Goal: Transaction & Acquisition: Purchase product/service

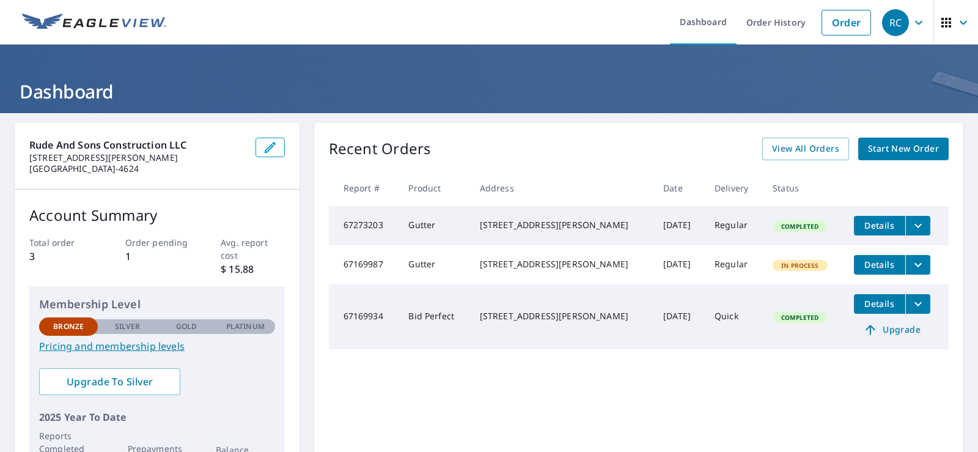
click at [868, 146] on span "Start New Order" at bounding box center [903, 148] width 71 height 15
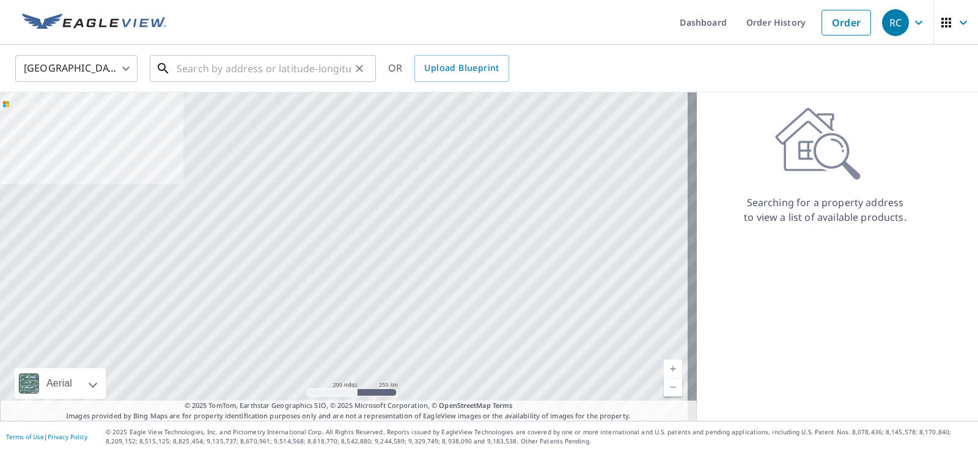
click at [201, 70] on input "text" at bounding box center [264, 68] width 174 height 34
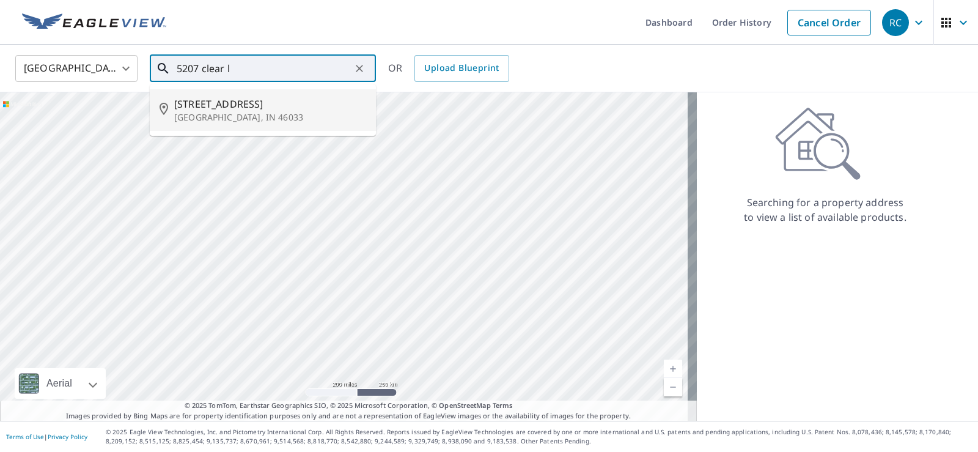
click at [224, 112] on p "[GEOGRAPHIC_DATA], IN 46033" at bounding box center [270, 117] width 192 height 12
type input "[STREET_ADDRESS]"
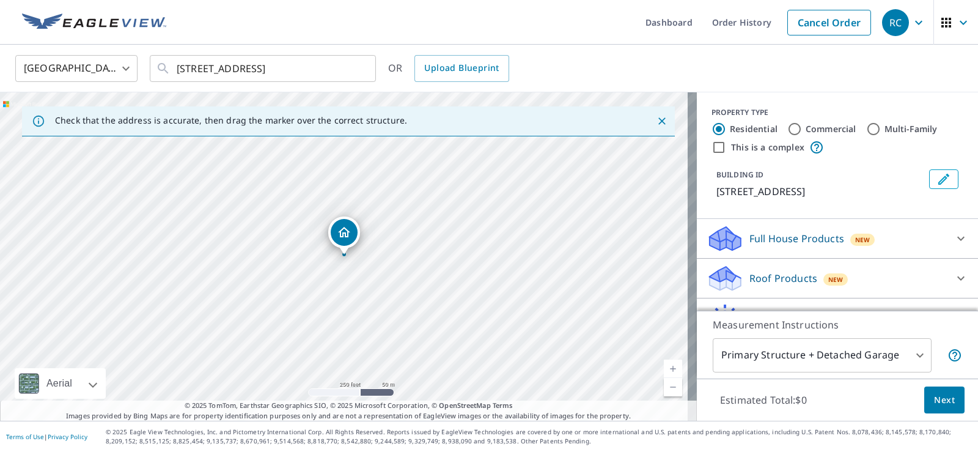
scroll to position [67, 0]
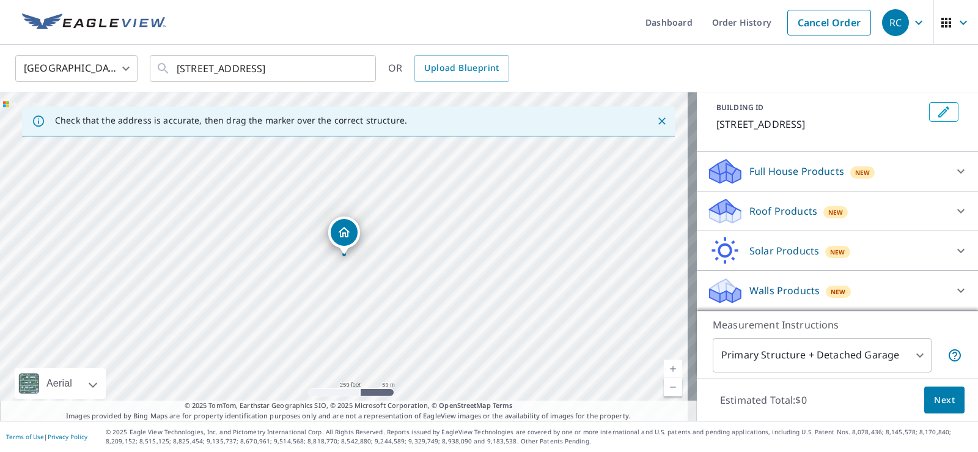
click at [957, 210] on icon at bounding box center [960, 211] width 7 height 4
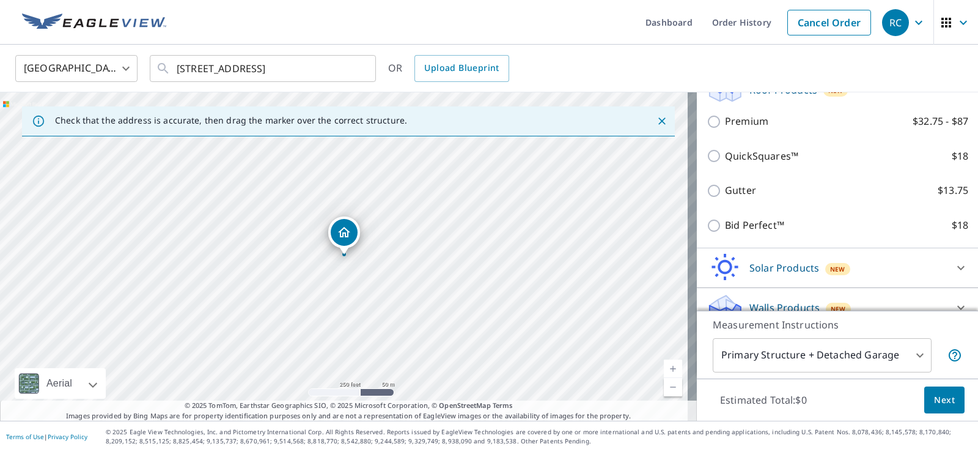
scroll to position [189, 0]
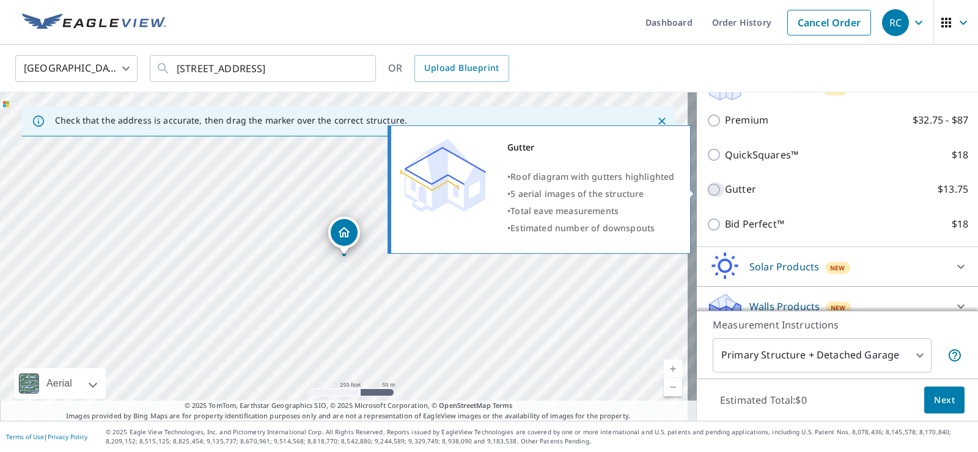
click at [707, 191] on input "Gutter $13.75" at bounding box center [716, 189] width 18 height 15
checkbox input "true"
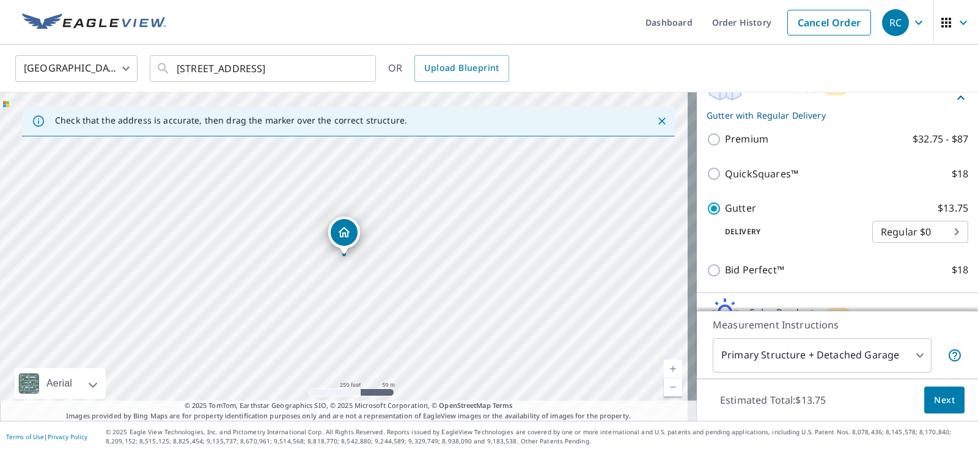
click at [906, 351] on body "RC RC Dashboard Order History Cancel Order RC [GEOGRAPHIC_DATA] [GEOGRAPHIC_DAT…" at bounding box center [489, 226] width 978 height 452
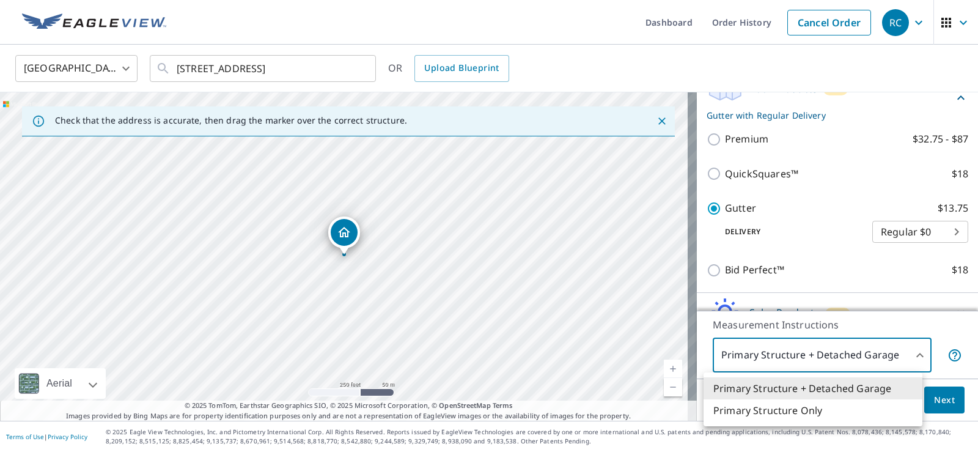
click at [809, 413] on li "Primary Structure Only" at bounding box center [812, 410] width 219 height 22
type input "2"
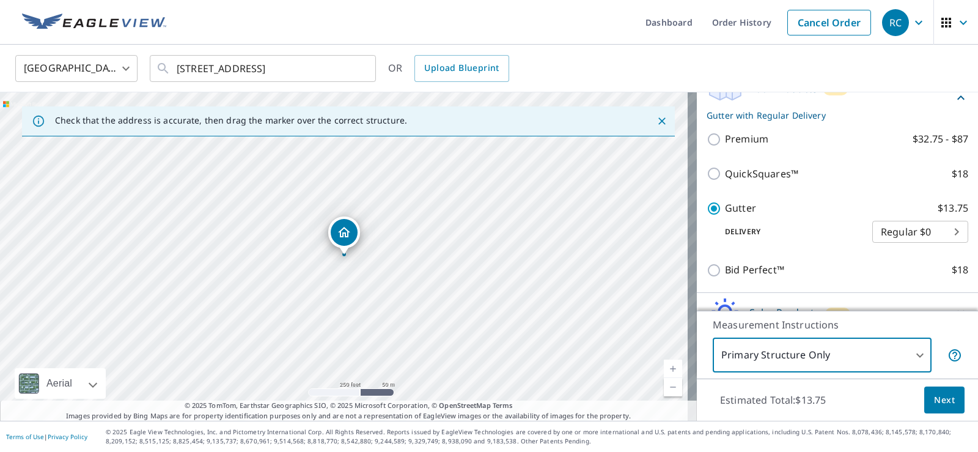
click at [938, 402] on span "Next" at bounding box center [944, 399] width 21 height 15
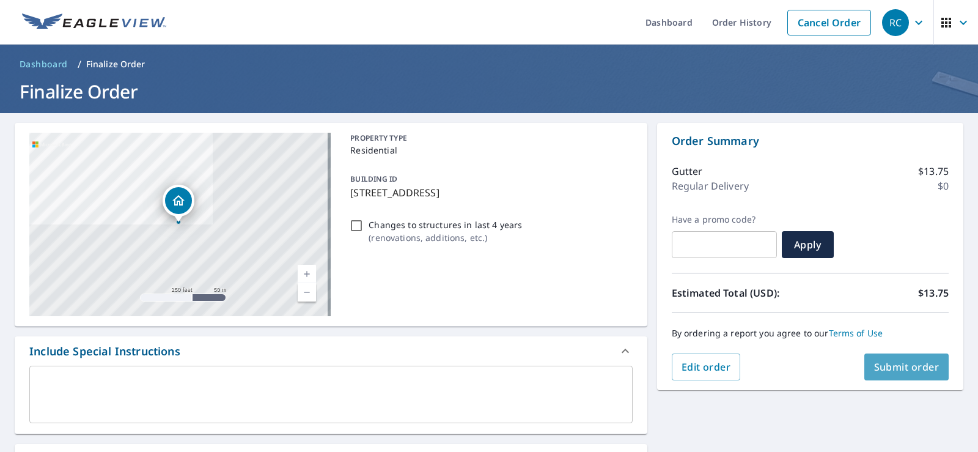
click at [886, 370] on span "Submit order" at bounding box center [906, 366] width 65 height 13
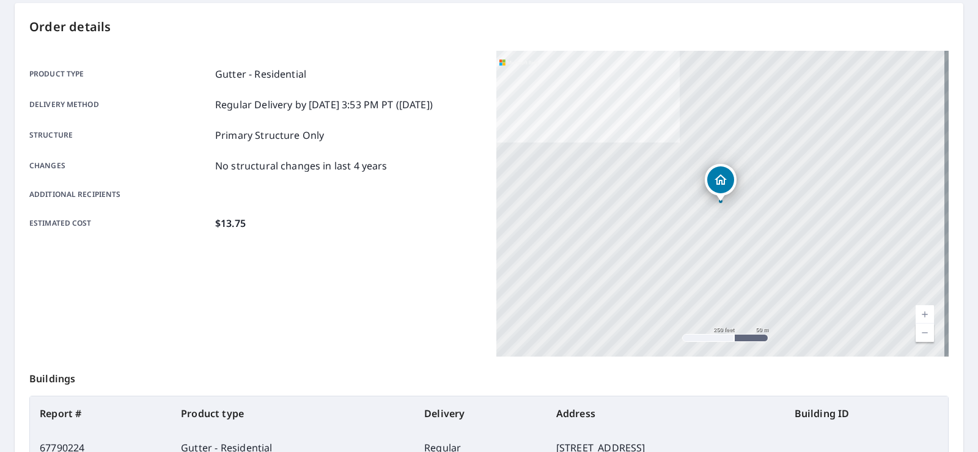
scroll to position [84, 0]
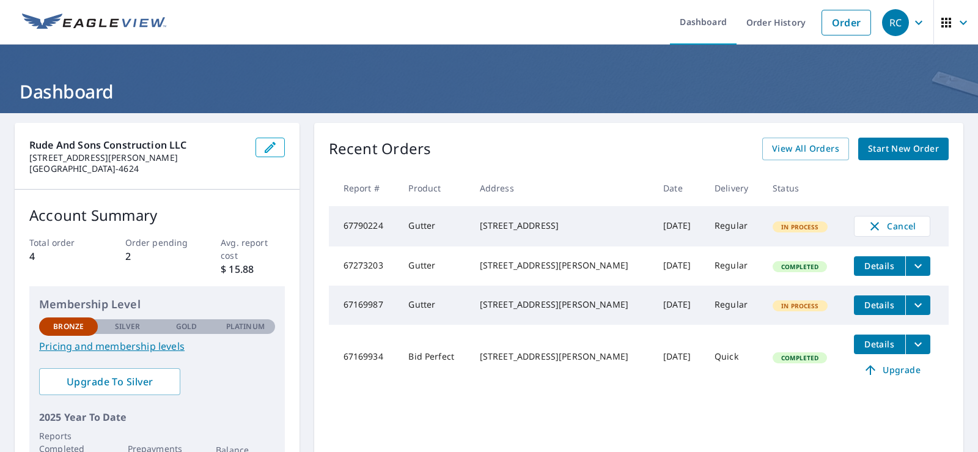
click at [870, 151] on span "Start New Order" at bounding box center [903, 148] width 71 height 15
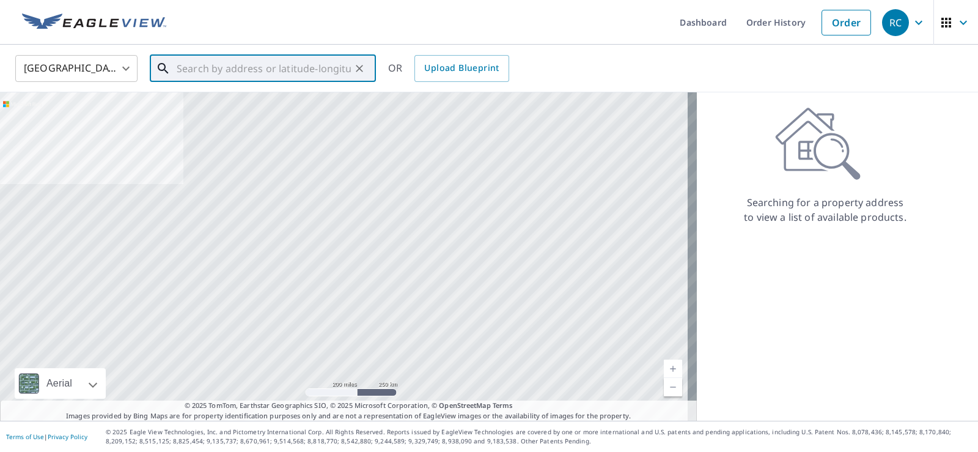
click at [229, 72] on input "text" at bounding box center [264, 68] width 174 height 34
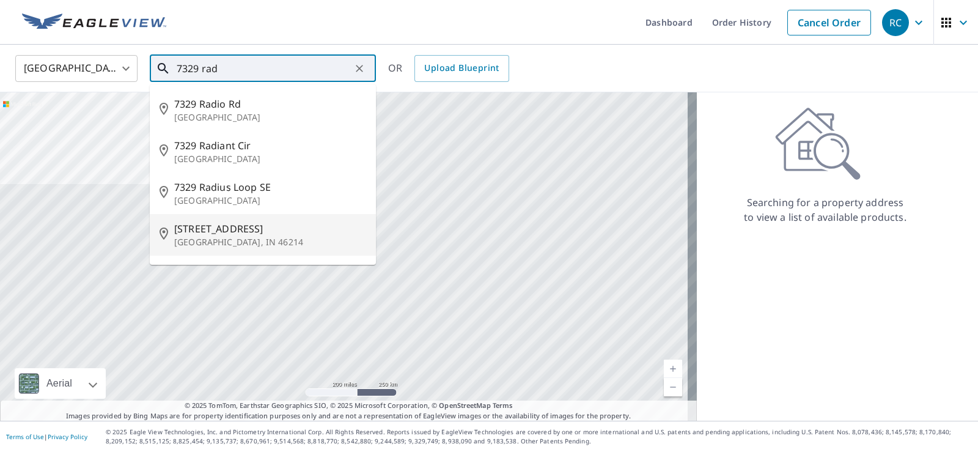
click at [211, 230] on span "7329 Radburn Ct" at bounding box center [270, 228] width 192 height 15
type input "7329 Radburn Ct Indianapolis, IN 46214"
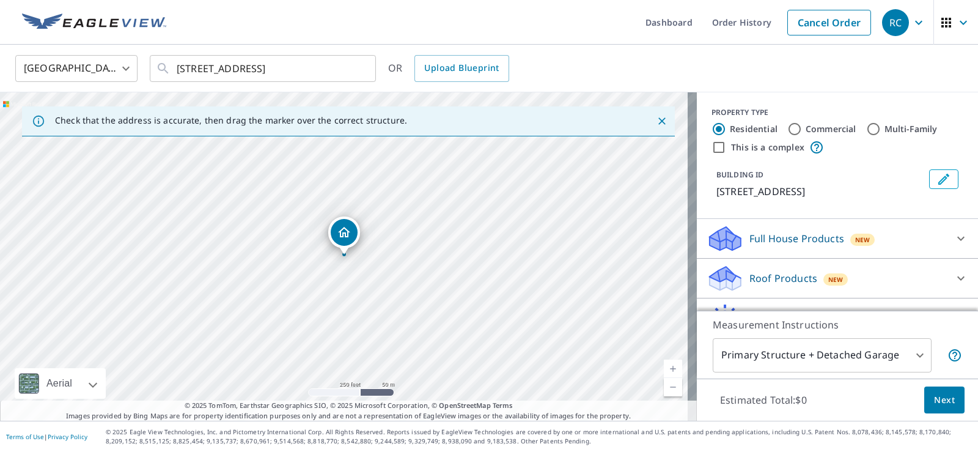
click at [908, 357] on body "RC RC Dashboard Order History Cancel Order RC United States US ​ 7329 Radburn C…" at bounding box center [489, 226] width 978 height 452
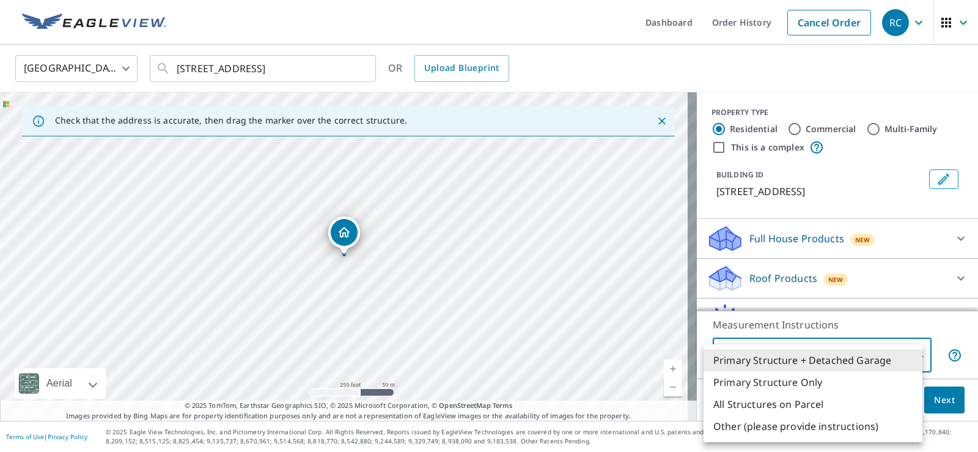
click at [783, 386] on li "Primary Structure Only" at bounding box center [812, 382] width 219 height 22
type input "2"
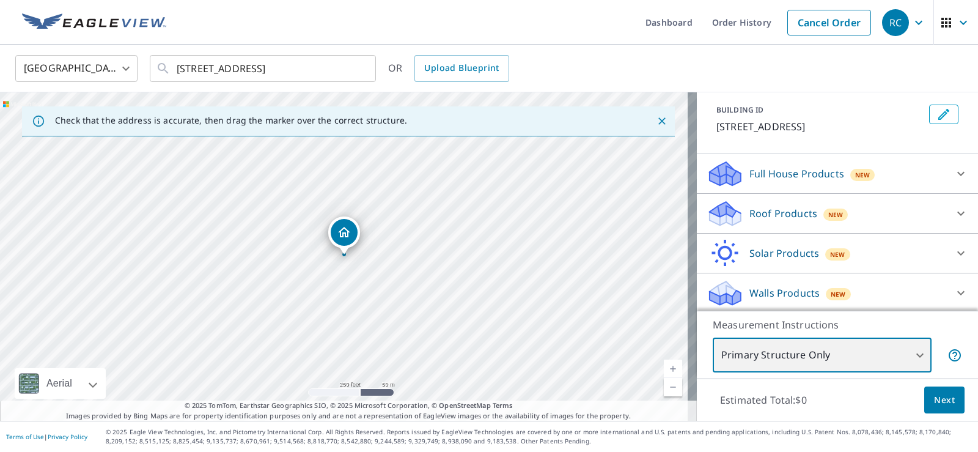
scroll to position [67, 0]
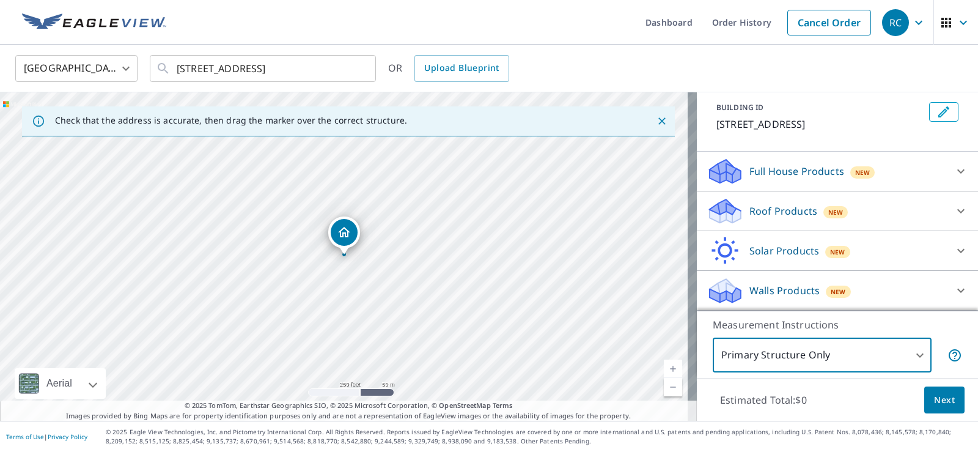
click at [953, 206] on icon at bounding box center [960, 211] width 15 height 15
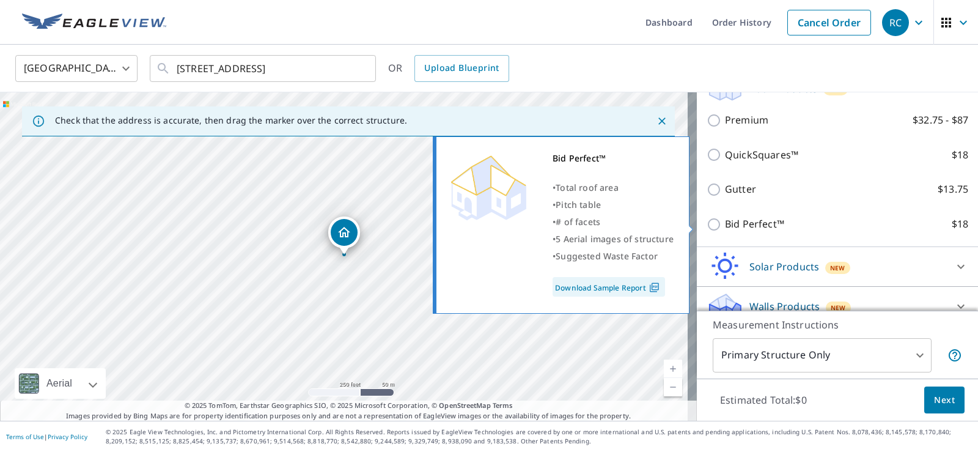
scroll to position [128, 0]
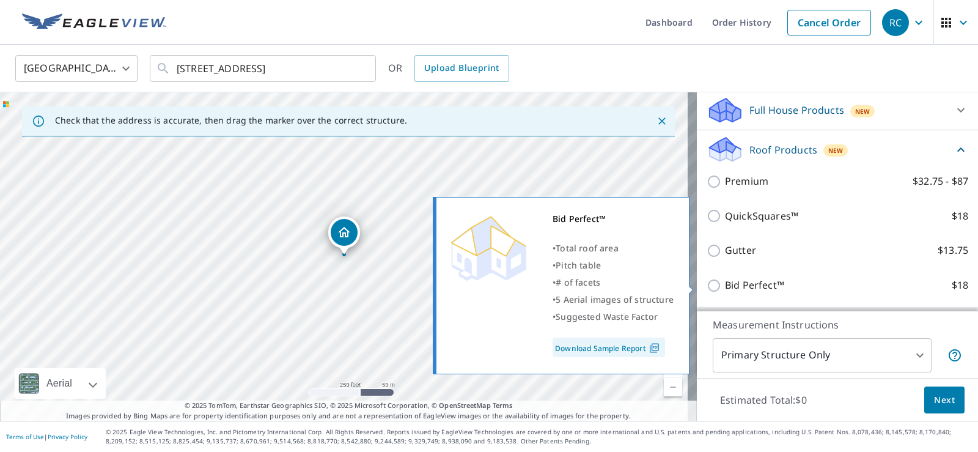
click at [707, 285] on input "Bid Perfect™ $18" at bounding box center [716, 285] width 18 height 15
checkbox input "true"
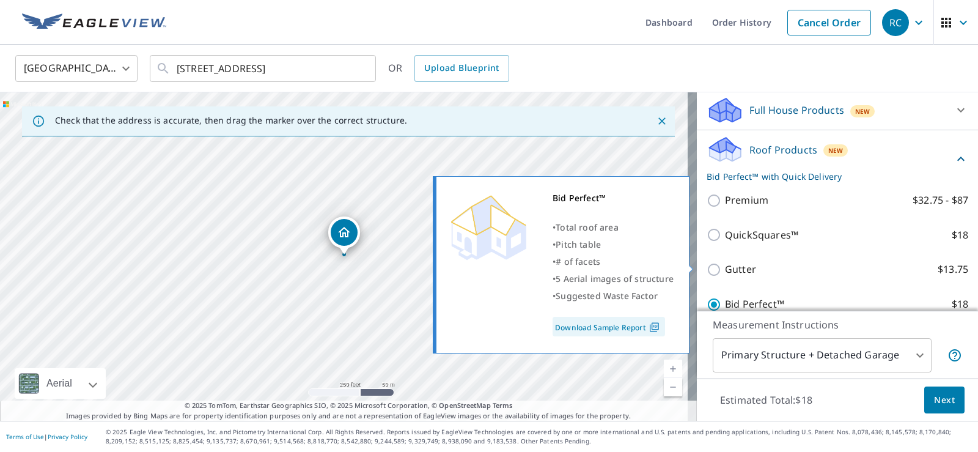
scroll to position [189, 0]
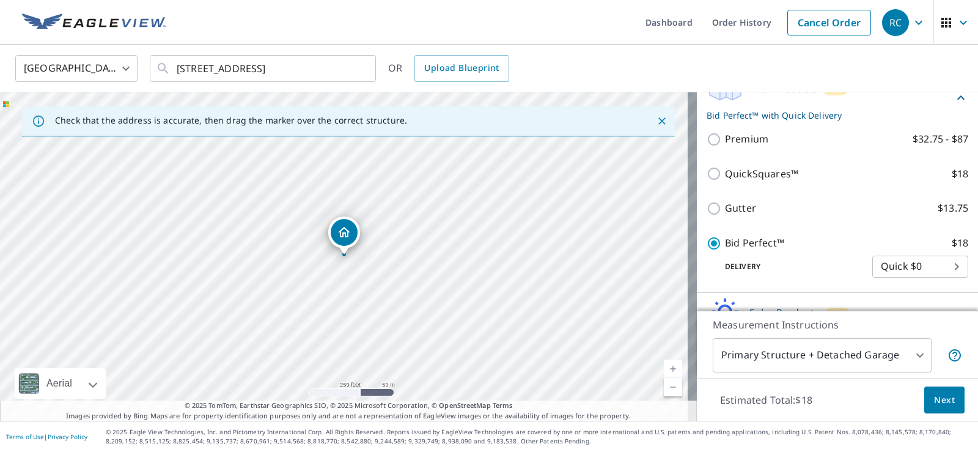
click at [906, 356] on body "RC RC Dashboard Order History Cancel Order RC United States US ​ 7329 Radburn C…" at bounding box center [489, 226] width 978 height 452
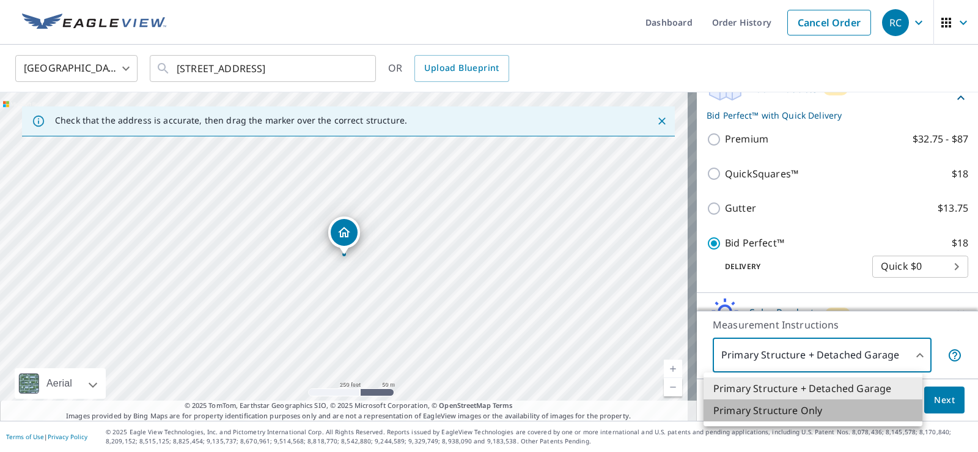
click at [813, 411] on li "Primary Structure Only" at bounding box center [812, 410] width 219 height 22
type input "2"
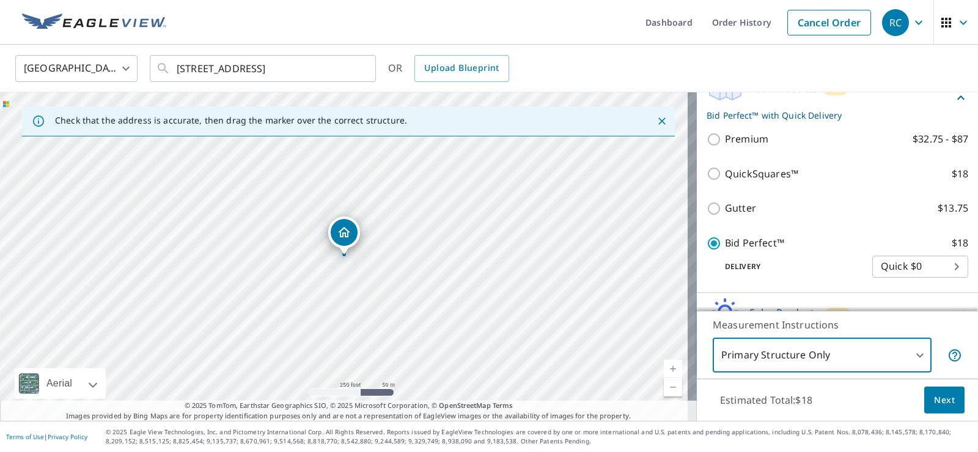
click at [934, 395] on span "Next" at bounding box center [944, 399] width 21 height 15
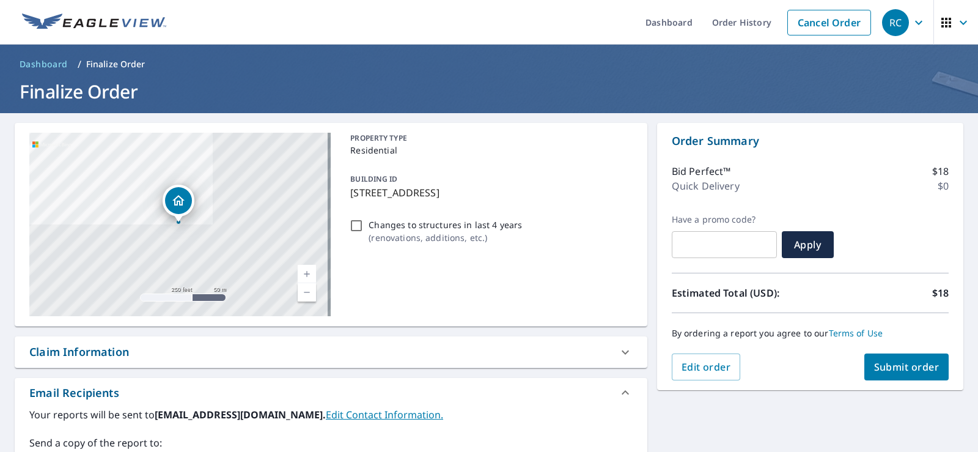
click at [892, 361] on span "Submit order" at bounding box center [906, 366] width 65 height 13
